Goal: Information Seeking & Learning: Learn about a topic

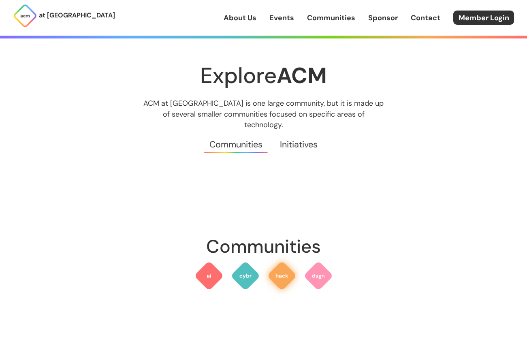
scroll to position [846, 0]
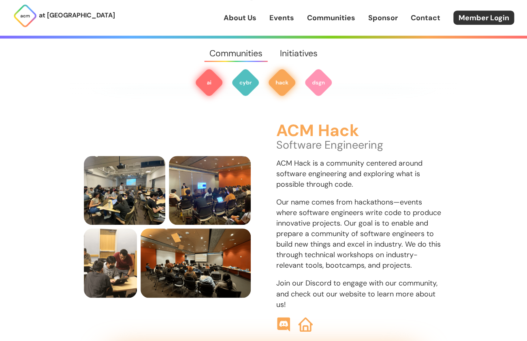
click at [208, 80] on img at bounding box center [208, 82] width 29 height 29
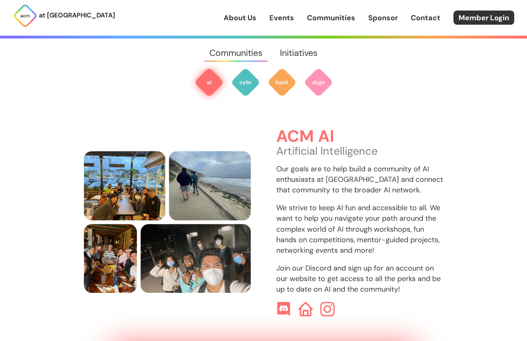
scroll to position [241, 0]
drag, startPoint x: 273, startPoint y: 129, endPoint x: 341, endPoint y: 129, distance: 68.0
click at [341, 129] on div "ACM AI Artificial Intelligence Our goals are to help build a community of AI en…" at bounding box center [263, 222] width 359 height 189
click at [341, 129] on h3 "ACM AI" at bounding box center [359, 136] width 167 height 18
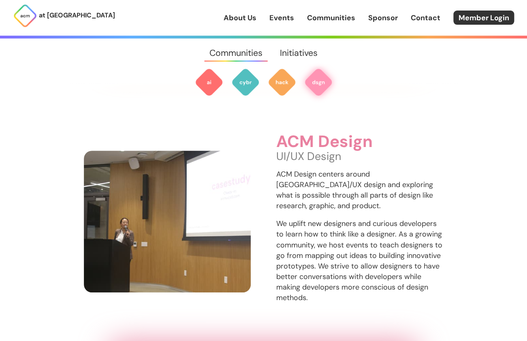
scroll to position [1158, 0]
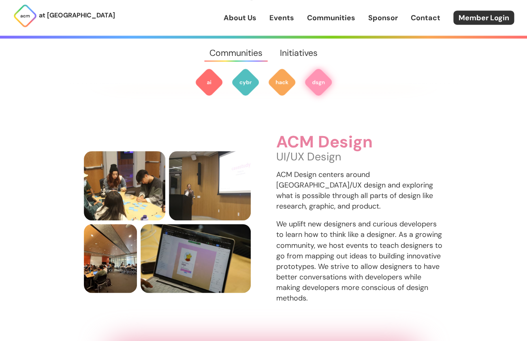
click at [243, 19] on link "About Us" at bounding box center [239, 18] width 33 height 11
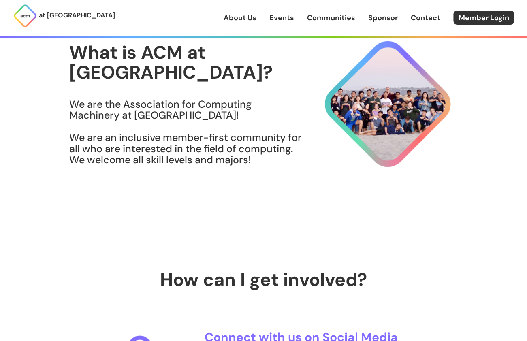
scroll to position [93, 0]
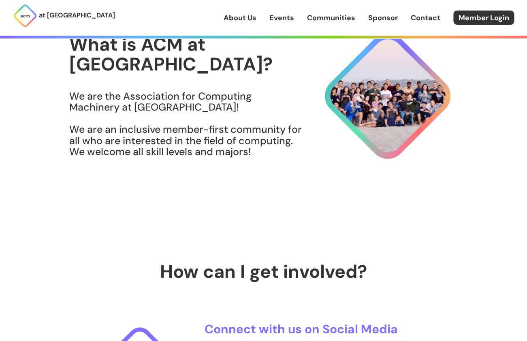
scroll to position [93, 0]
